Goal: Task Accomplishment & Management: Manage account settings

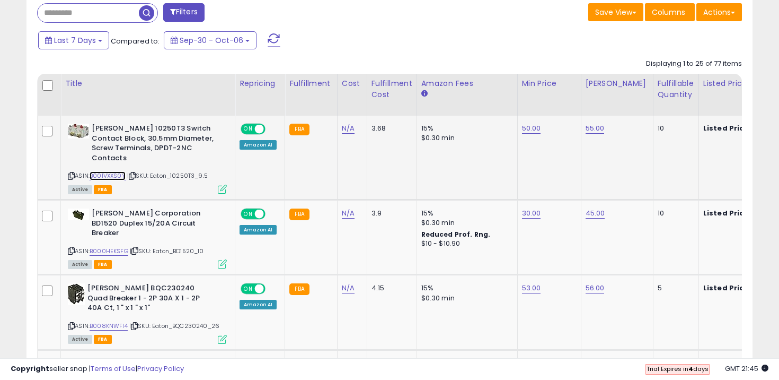
click at [116, 171] on link "B001VXXS0Y" at bounding box center [108, 175] width 36 height 9
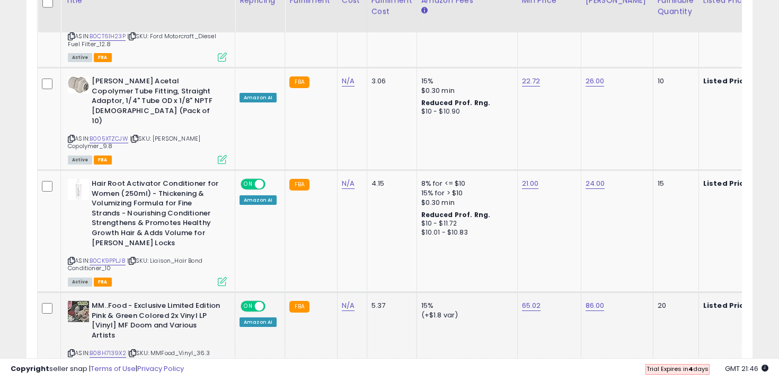
scroll to position [997, 0]
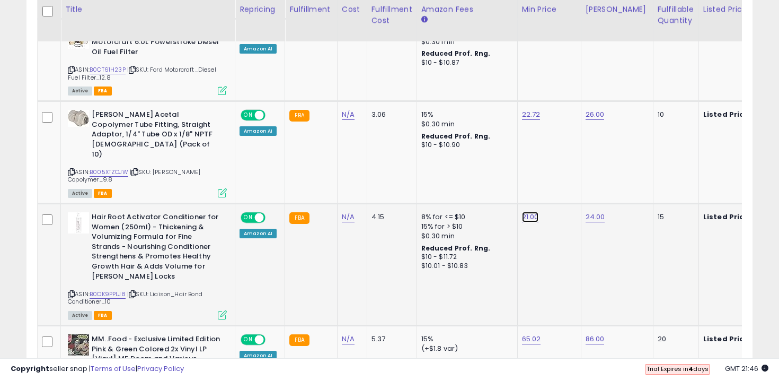
click at [522, 212] on link "21.00" at bounding box center [530, 217] width 17 height 11
drag, startPoint x: 465, startPoint y: 125, endPoint x: 496, endPoint y: 125, distance: 30.8
click at [496, 125] on input "*****" at bounding box center [500, 121] width 94 height 18
click at [112, 289] on link "B0CK9PPLJ8" at bounding box center [108, 293] width 36 height 9
drag, startPoint x: 462, startPoint y: 115, endPoint x: 489, endPoint y: 115, distance: 26.5
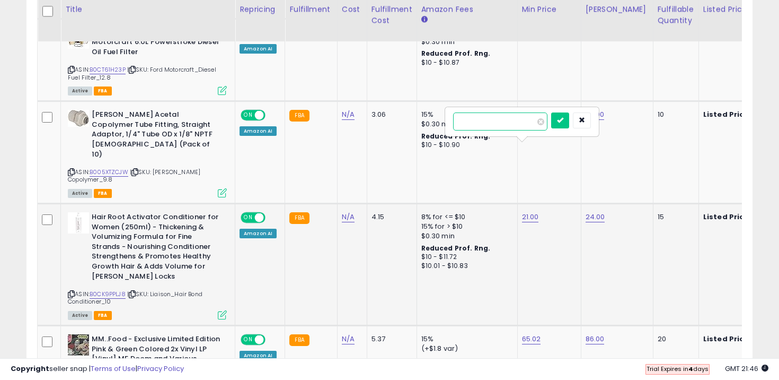
click at [489, 115] on input "*****" at bounding box center [500, 121] width 94 height 18
drag, startPoint x: 487, startPoint y: 118, endPoint x: 463, endPoint y: 118, distance: 23.9
click at [463, 118] on input "*****" at bounding box center [500, 121] width 94 height 18
type input "*****"
click at [568, 112] on div "*****" at bounding box center [522, 122] width 153 height 28
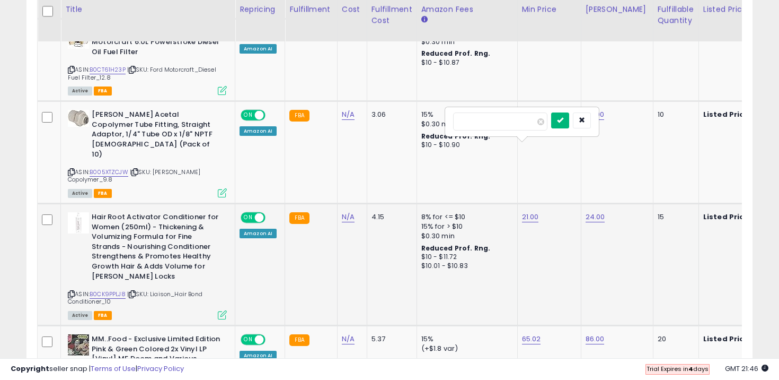
click at [564, 118] on icon "submit" at bounding box center [560, 120] width 6 height 6
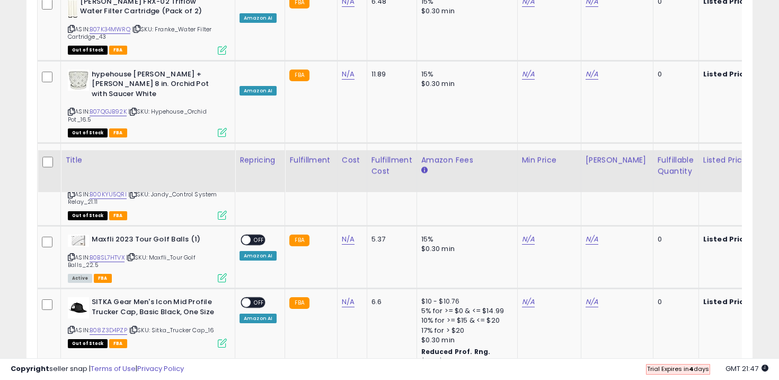
scroll to position [2212, 0]
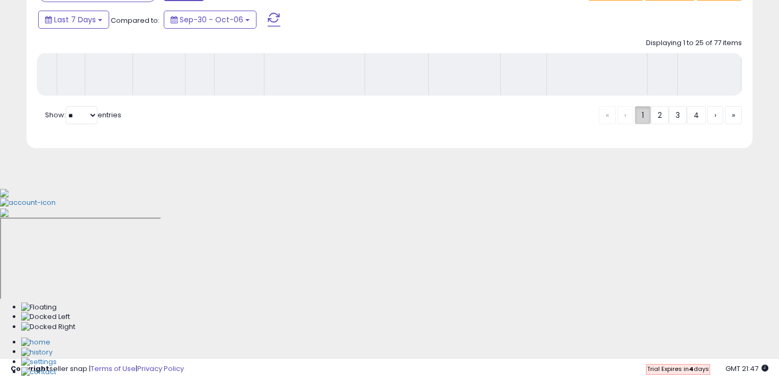
scroll to position [270, 0]
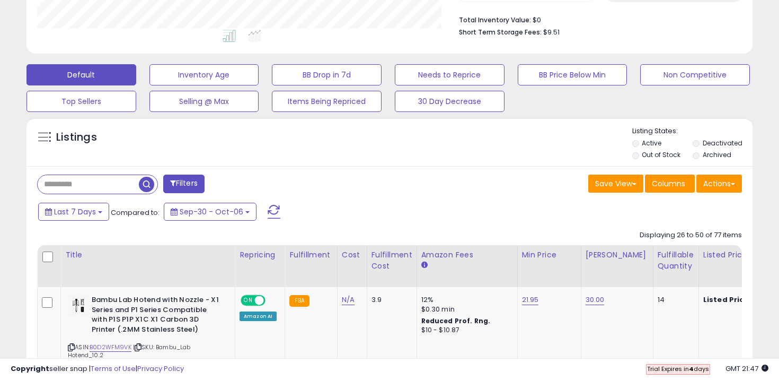
click at [638, 151] on li "Out of Stock" at bounding box center [662, 156] width 59 height 12
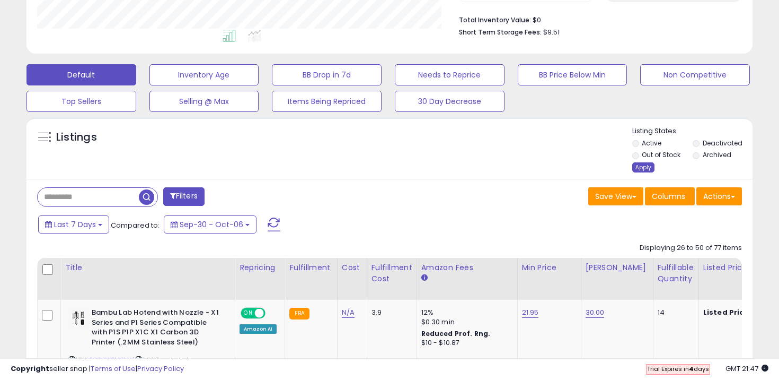
click at [635, 167] on div "Apply" at bounding box center [644, 167] width 22 height 10
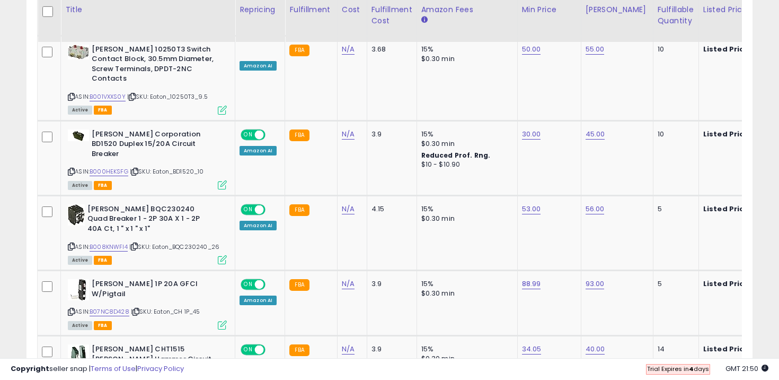
scroll to position [685, 0]
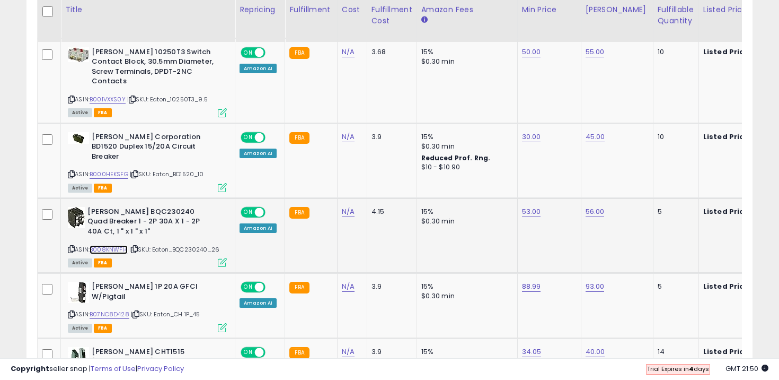
click at [123, 245] on link "B008KNWFI4" at bounding box center [109, 249] width 38 height 9
click at [529, 206] on link "53.00" at bounding box center [531, 211] width 19 height 11
drag, startPoint x: 506, startPoint y: 156, endPoint x: 429, endPoint y: 156, distance: 76.3
type input "**"
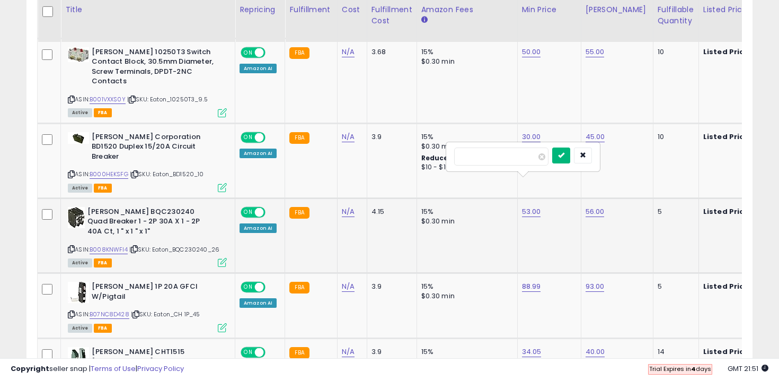
click at [565, 156] on icon "submit" at bounding box center [561, 155] width 6 height 6
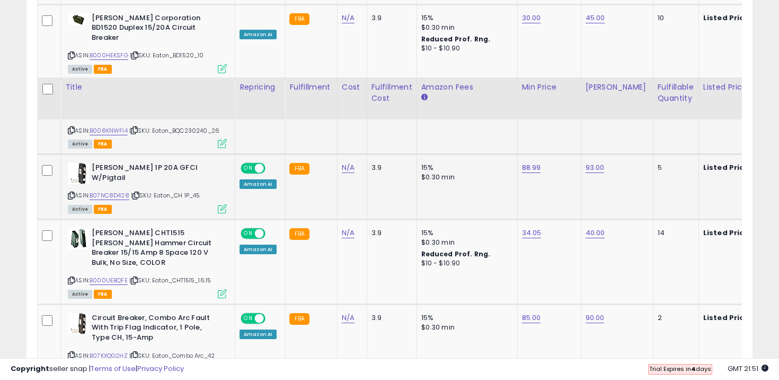
scroll to position [888, 0]
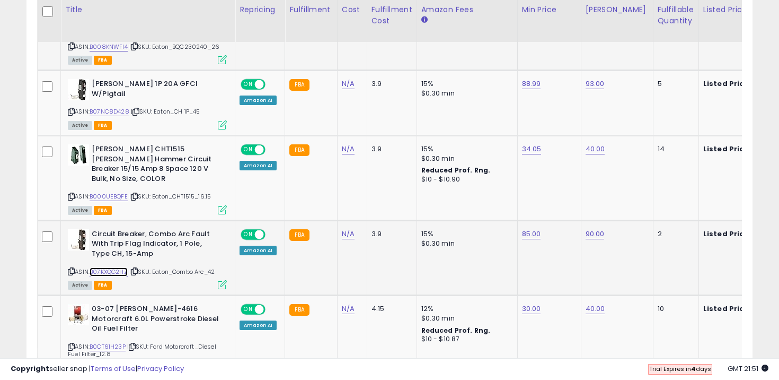
click at [118, 267] on link "B07KXQG2HZ" at bounding box center [109, 271] width 38 height 9
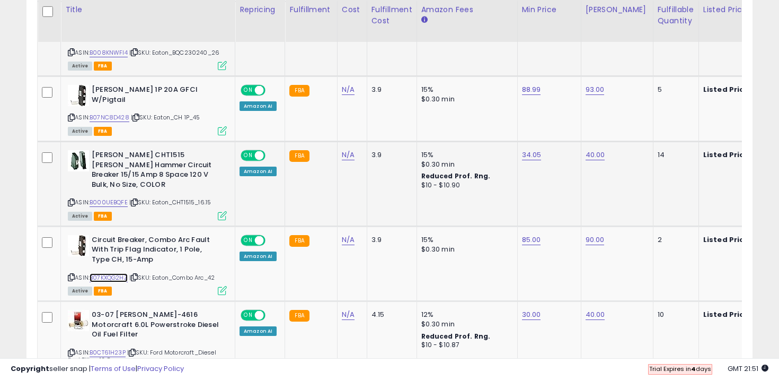
scroll to position [882, 0]
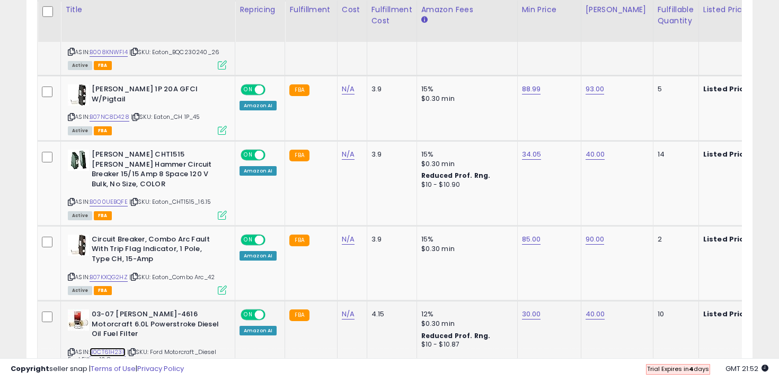
click at [115, 347] on link "B0CT61H23P" at bounding box center [108, 351] width 36 height 9
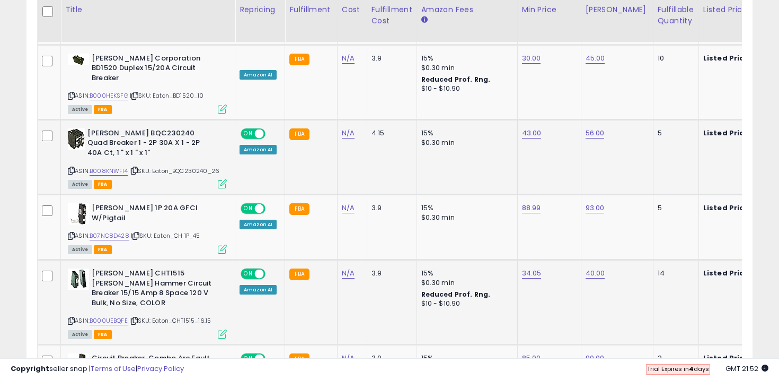
scroll to position [823, 0]
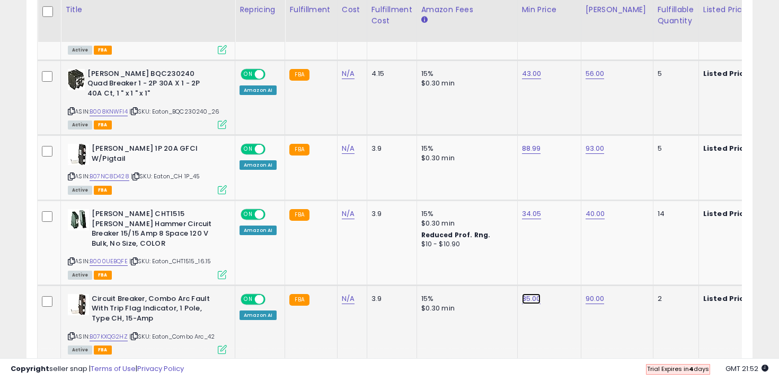
click at [529, 293] on link "85.00" at bounding box center [531, 298] width 19 height 11
drag, startPoint x: 464, startPoint y: 224, endPoint x: 495, endPoint y: 224, distance: 30.2
click at [495, 224] on input "*****" at bounding box center [501, 223] width 94 height 18
type input "**"
click at [565, 223] on icon "submit" at bounding box center [561, 221] width 6 height 6
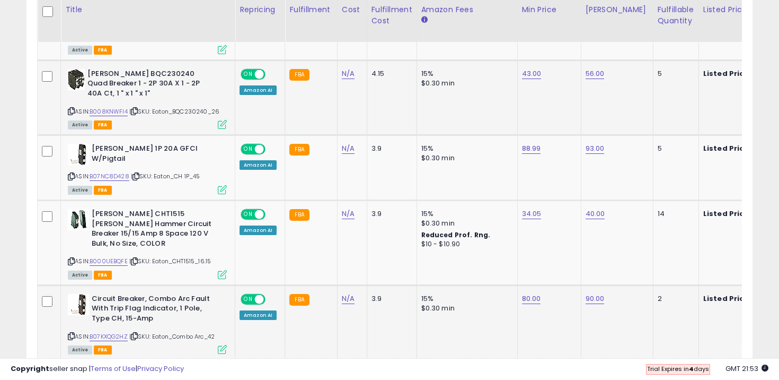
click at [539, 368] on div "30.00" at bounding box center [547, 373] width 51 height 10
click at [522, 368] on link "30.00" at bounding box center [531, 373] width 19 height 11
drag, startPoint x: 507, startPoint y: 298, endPoint x: 415, endPoint y: 298, distance: 91.7
type input "**"
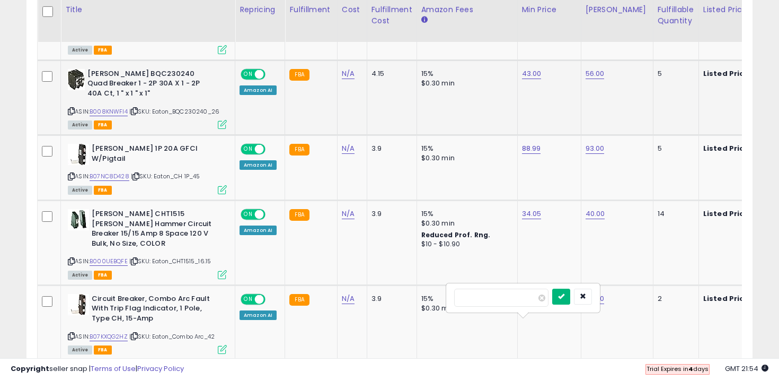
click at [565, 299] on icon "submit" at bounding box center [561, 296] width 6 height 6
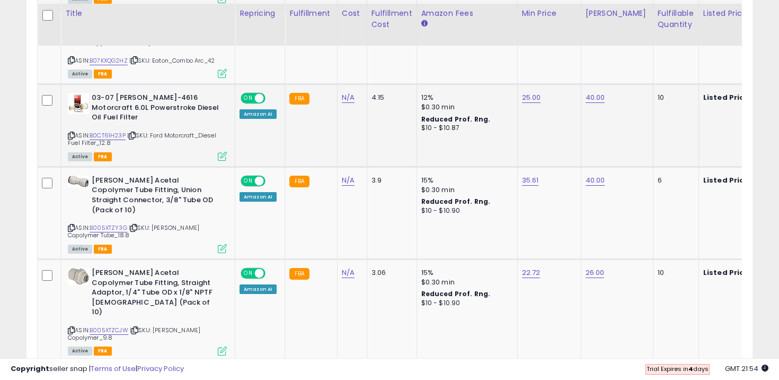
scroll to position [1106, 0]
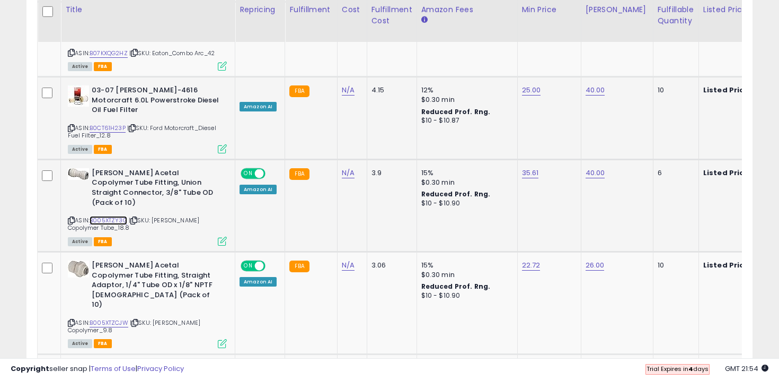
click at [112, 216] on link "B005XTZY3G" at bounding box center [109, 220] width 38 height 9
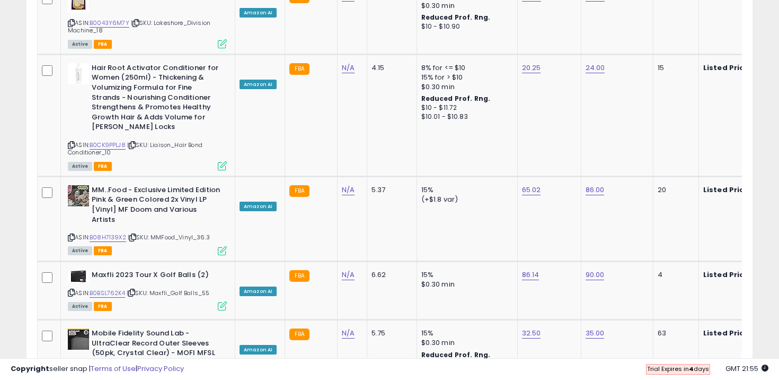
scroll to position [2253, 0]
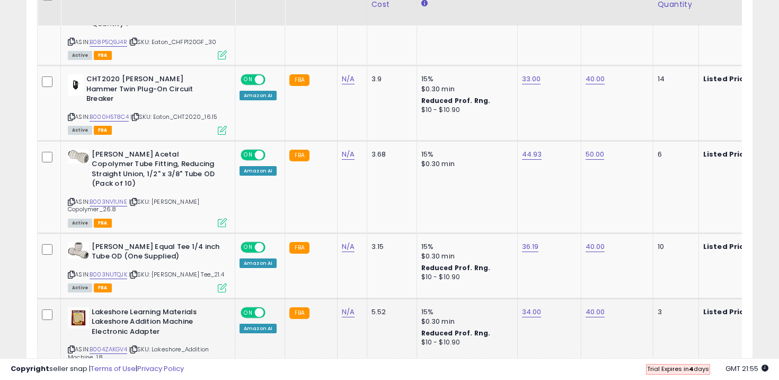
scroll to position [1319, 0]
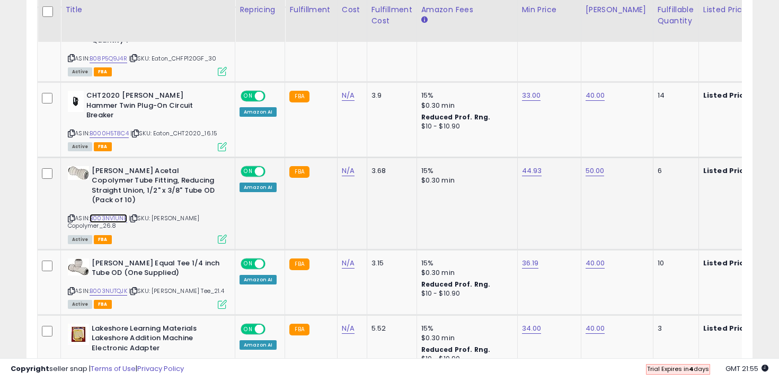
click at [118, 214] on link "B003NV1UNE" at bounding box center [109, 218] width 38 height 9
click at [104, 286] on link "B003NUTQJK" at bounding box center [109, 290] width 38 height 9
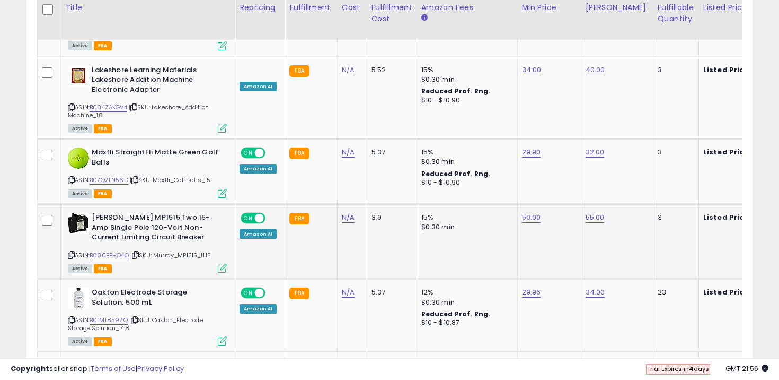
scroll to position [1579, 0]
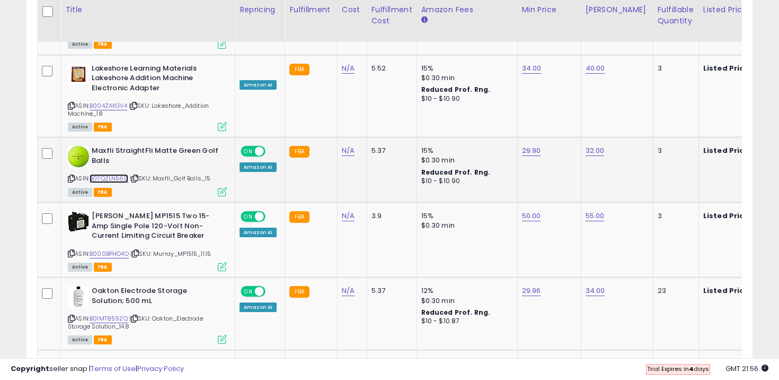
click at [117, 174] on link "B07QZLN56D" at bounding box center [109, 178] width 39 height 9
click at [540, 146] on div "29.90" at bounding box center [547, 151] width 51 height 10
click at [526, 145] on link "29.90" at bounding box center [531, 150] width 19 height 11
drag, startPoint x: 500, startPoint y: 68, endPoint x: 436, endPoint y: 68, distance: 63.6
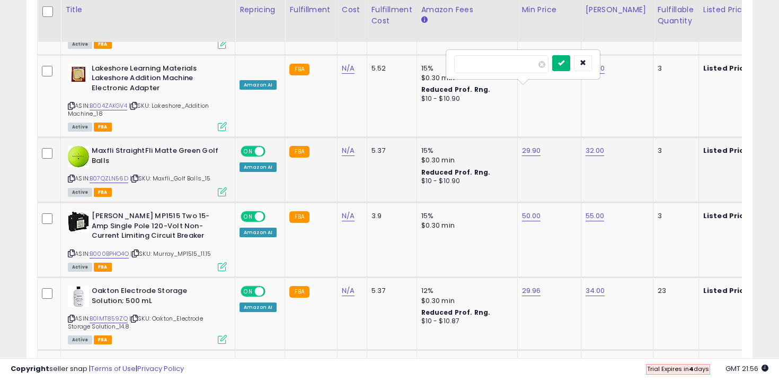
type input "*****"
click at [565, 62] on icon "submit" at bounding box center [561, 62] width 6 height 6
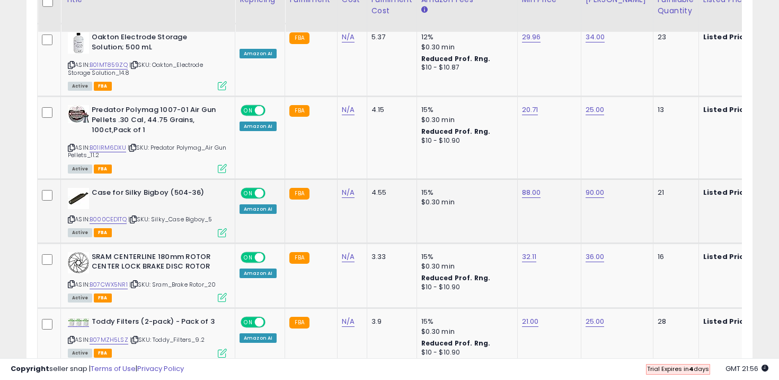
scroll to position [2080, 0]
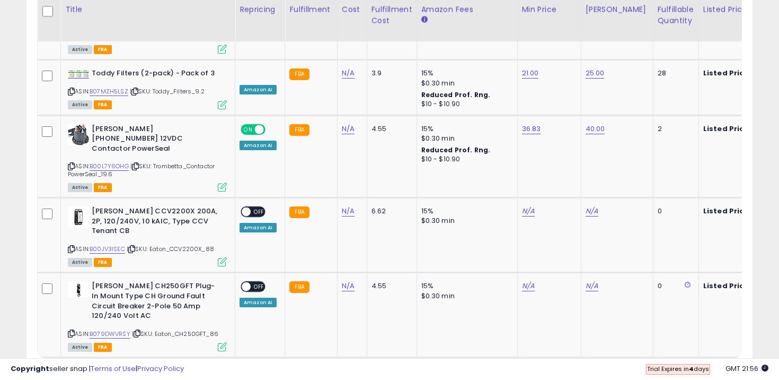
click at [700, 368] on link "3" at bounding box center [697, 377] width 18 height 18
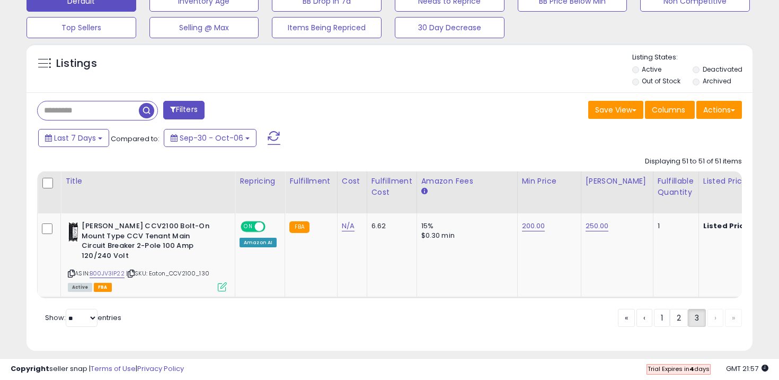
scroll to position [345, 0]
